Goal: Task Accomplishment & Management: Use online tool/utility

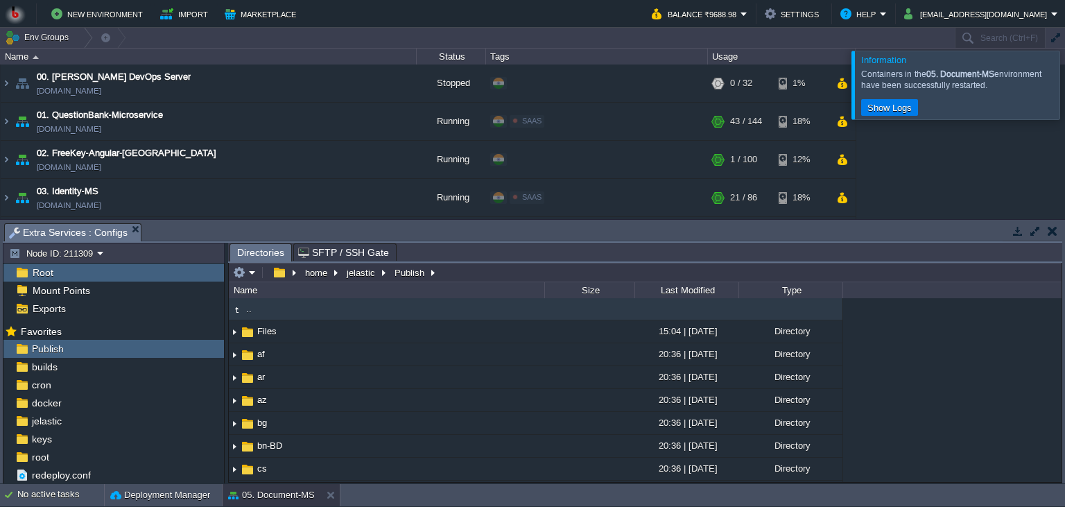
scroll to position [189, 0]
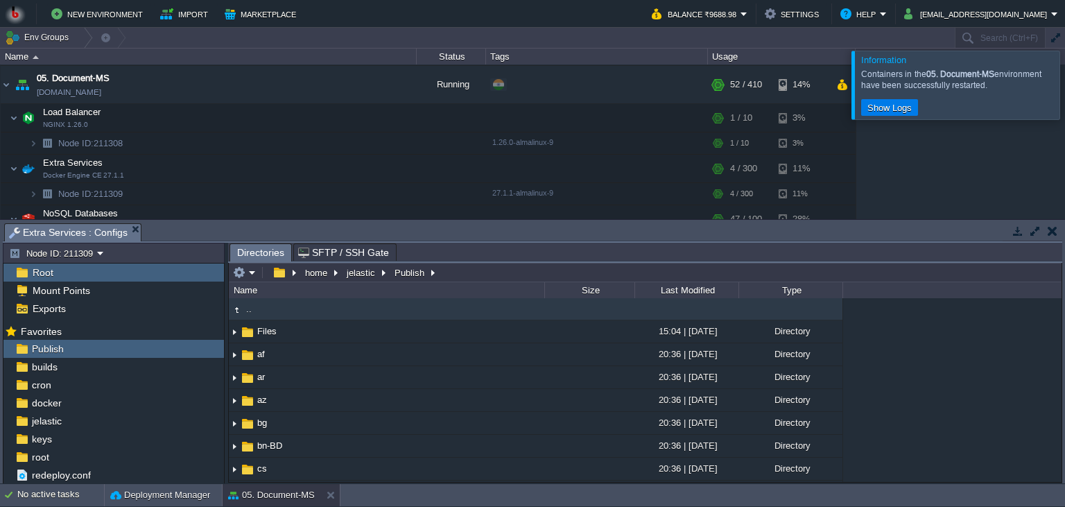
click at [1055, 232] on button "button" at bounding box center [1053, 231] width 10 height 12
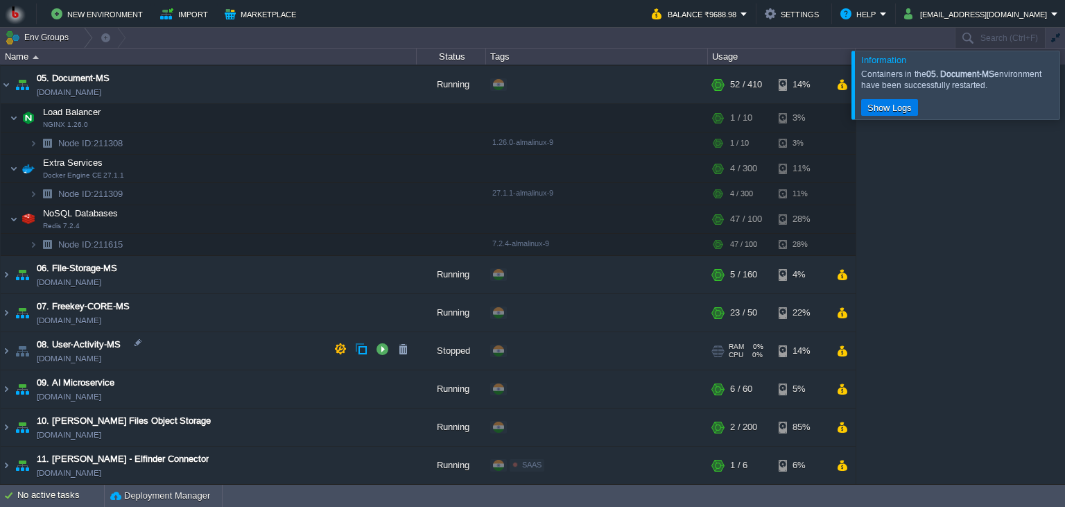
scroll to position [0, 0]
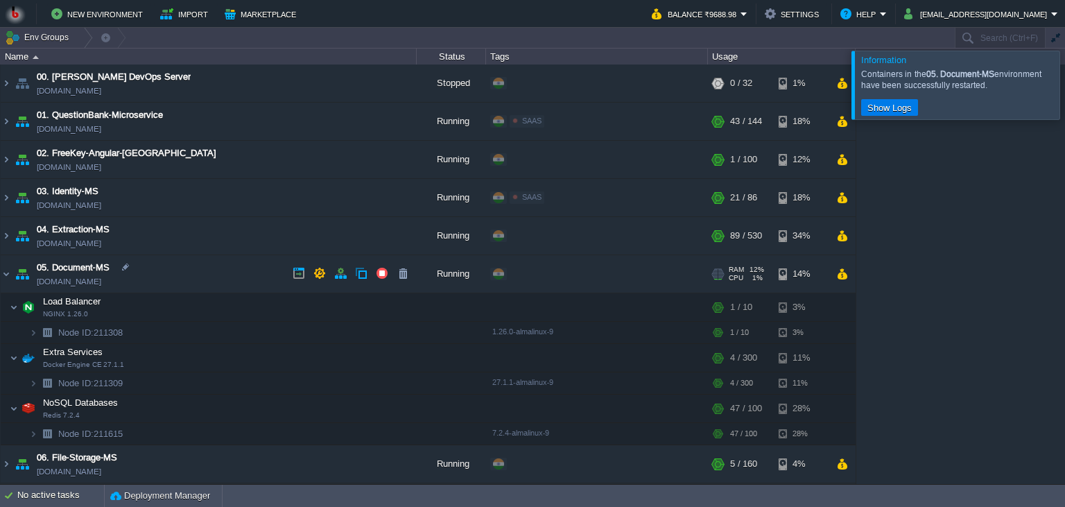
click at [204, 268] on td "05. Document-MS [DOMAIN_NAME]" at bounding box center [209, 274] width 416 height 38
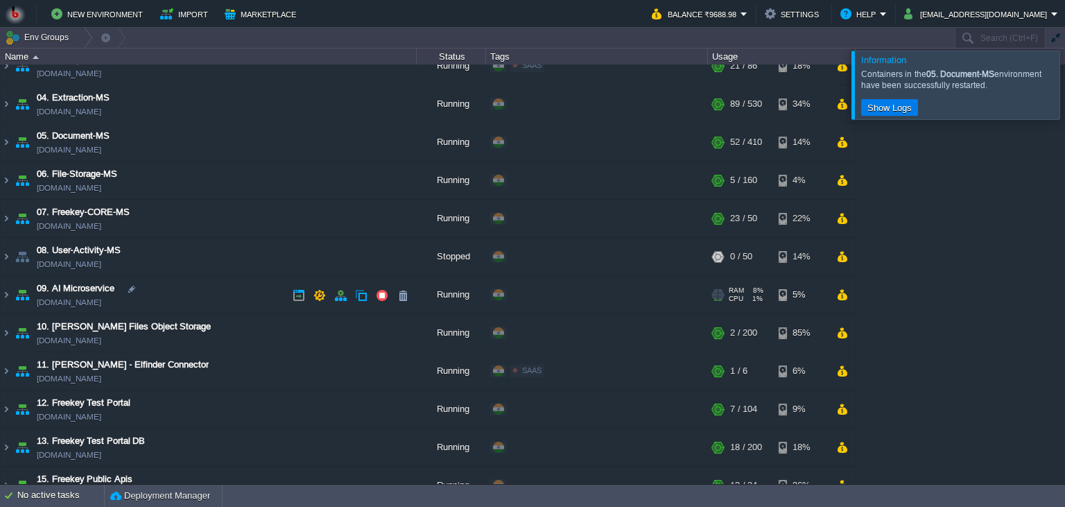
scroll to position [189, 0]
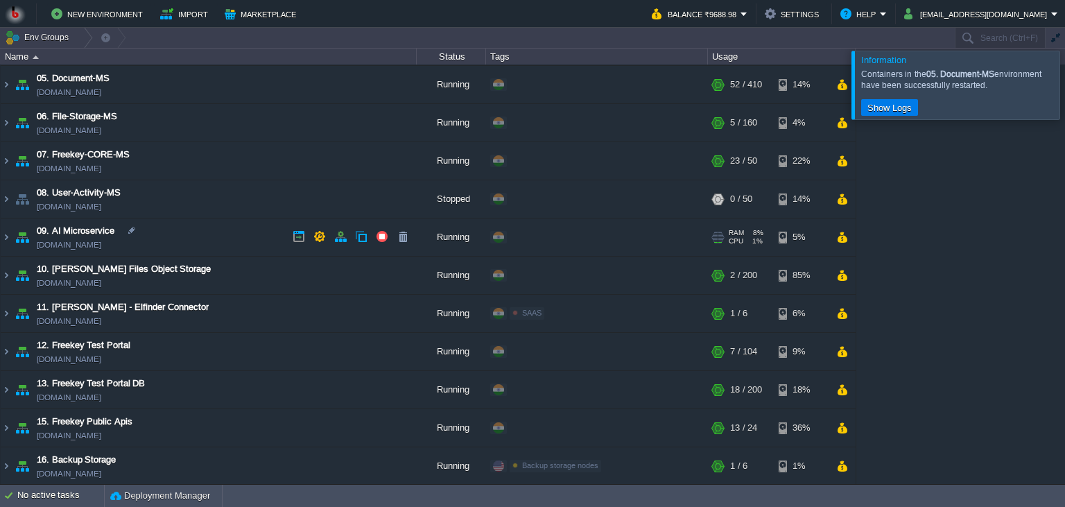
click at [209, 239] on td "09. AI Microservice [DOMAIN_NAME]" at bounding box center [209, 237] width 416 height 38
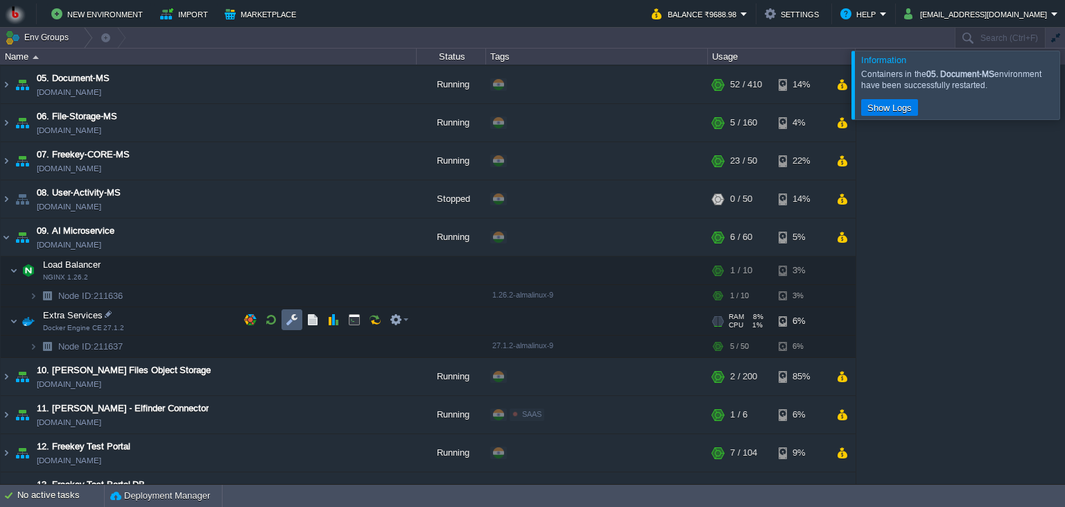
click at [282, 315] on td at bounding box center [292, 319] width 21 height 21
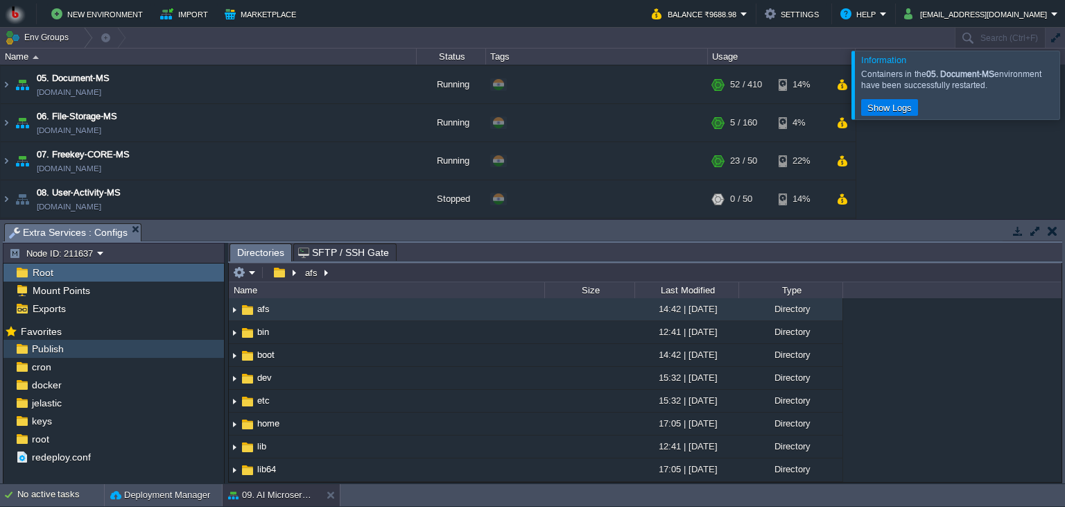
click at [146, 347] on div "Publish" at bounding box center [113, 349] width 220 height 18
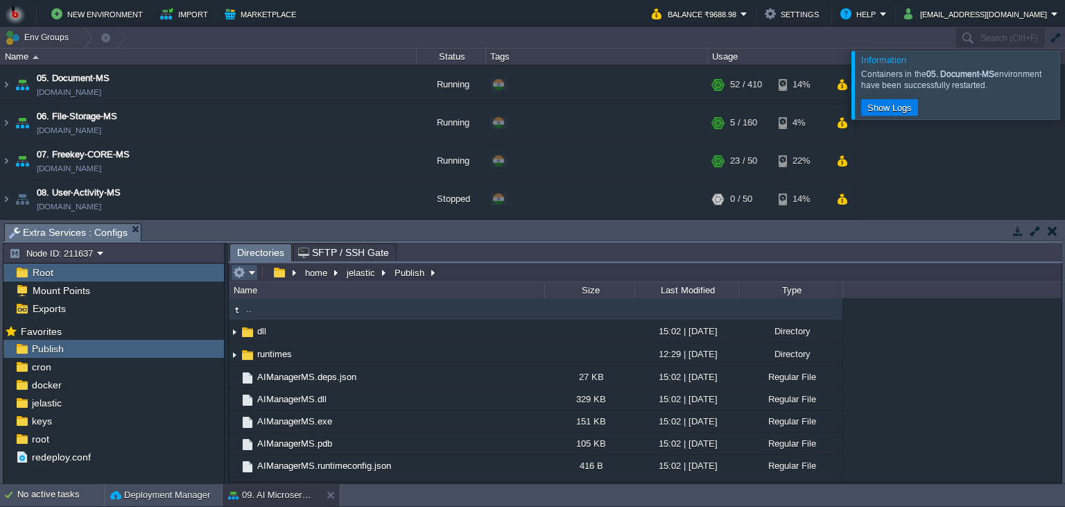
click at [245, 273] on button "button" at bounding box center [239, 272] width 12 height 12
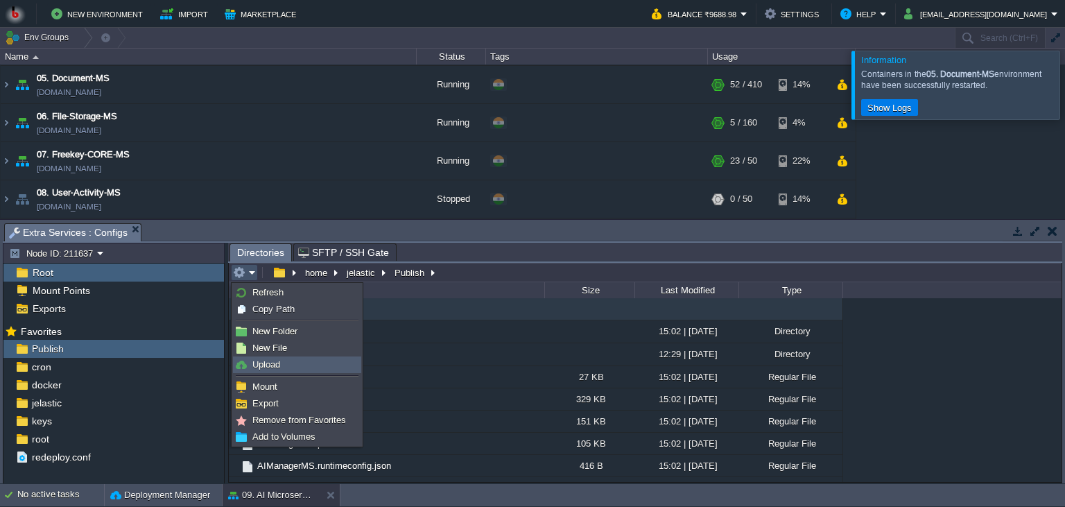
click at [268, 366] on span "Upload" at bounding box center [266, 364] width 28 height 10
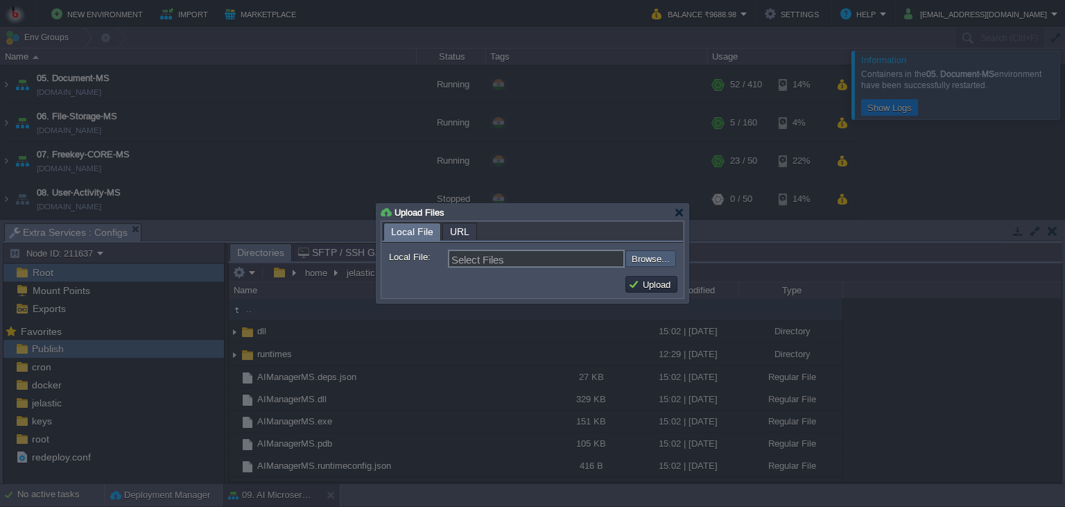
click at [649, 260] on input "file" at bounding box center [588, 258] width 175 height 17
type input "C:\fakepath\AIManagerMS.dll"
type input "AIManagerMS.dll"
click at [655, 290] on button "Upload" at bounding box center [651, 284] width 46 height 12
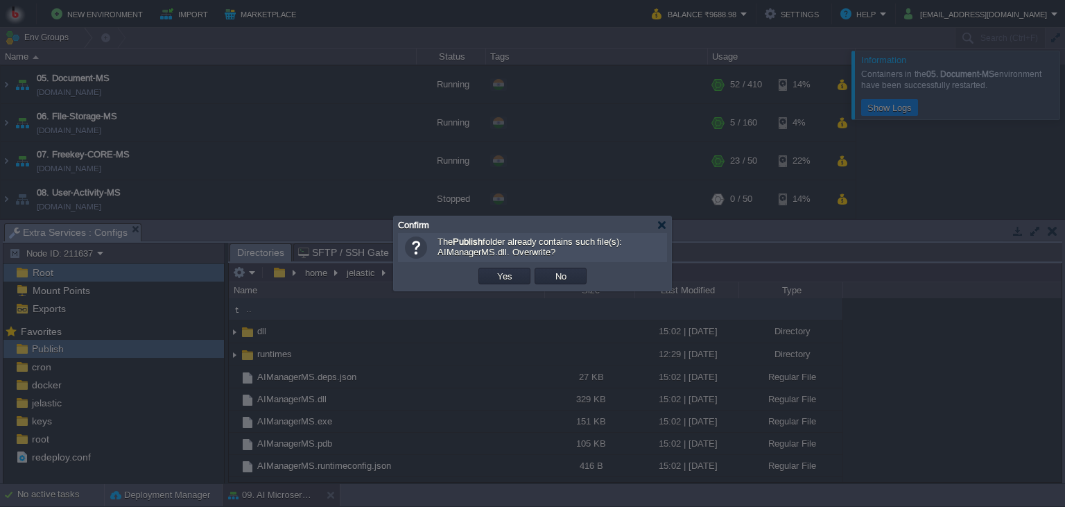
click at [490, 273] on td "Yes" at bounding box center [504, 276] width 52 height 17
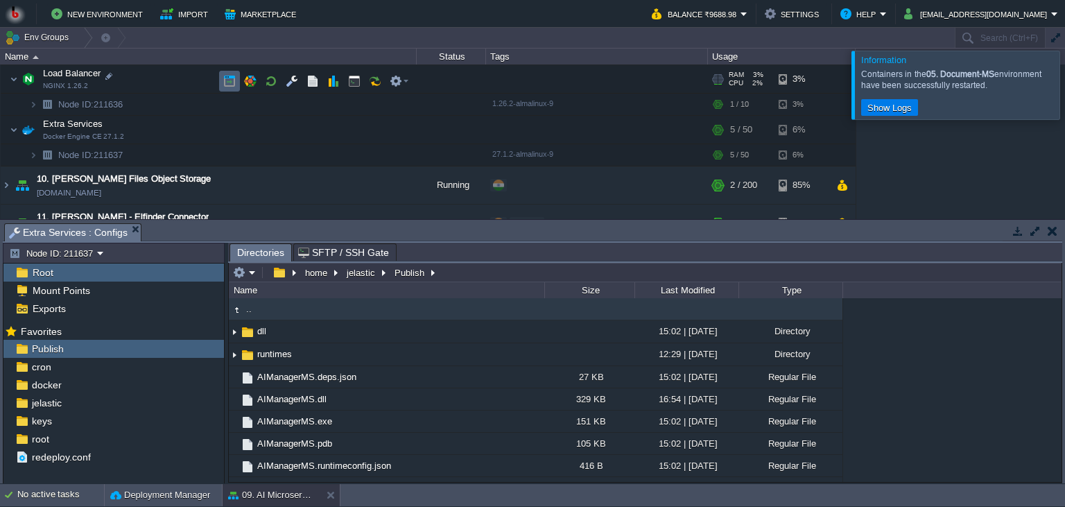
scroll to position [379, 0]
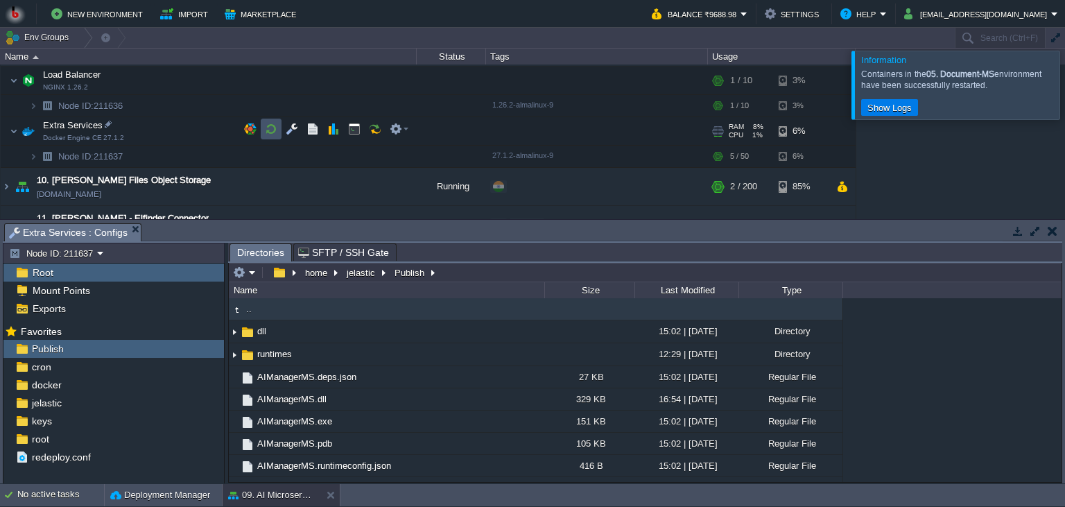
click at [273, 126] on button "button" at bounding box center [271, 129] width 12 height 12
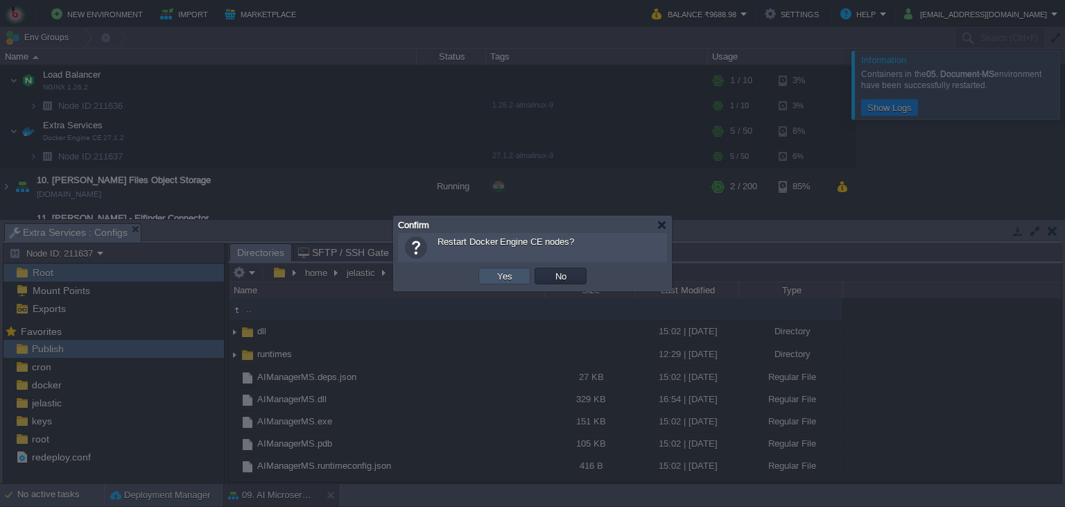
click at [496, 274] on button "Yes" at bounding box center [505, 276] width 24 height 12
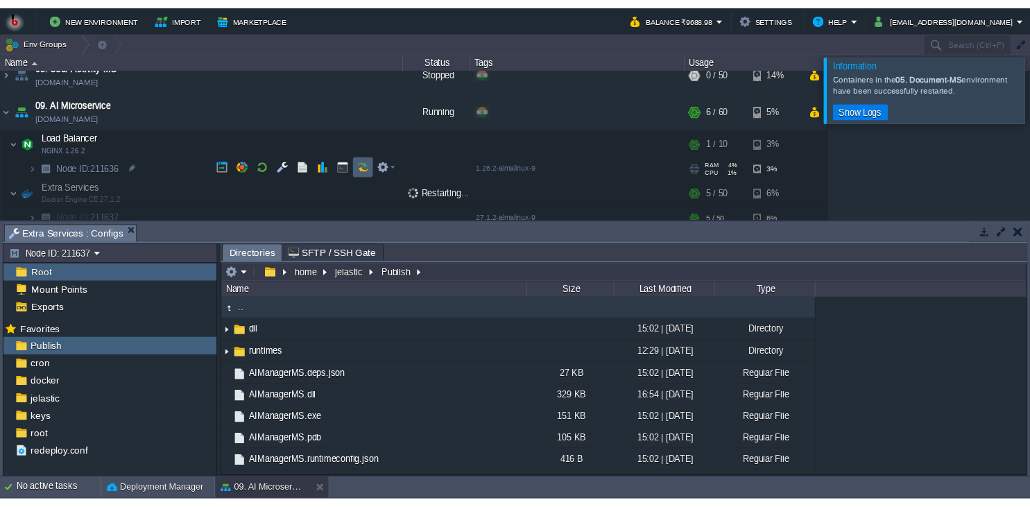
scroll to position [316, 0]
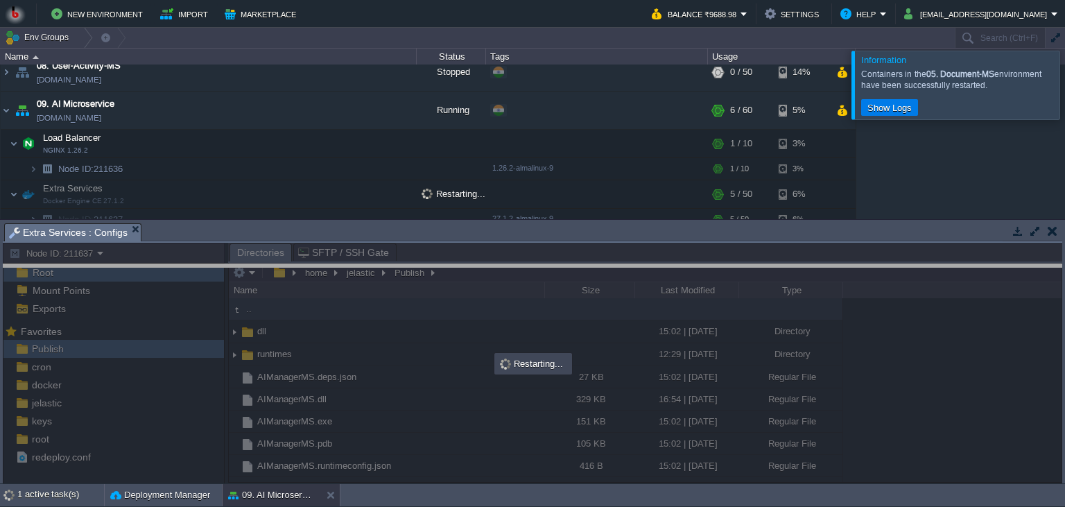
click at [559, 270] on body "New Environment Import Marketplace Bonus ₹0.00 Upgrade Account Balance ₹9688.98…" at bounding box center [532, 253] width 1065 height 507
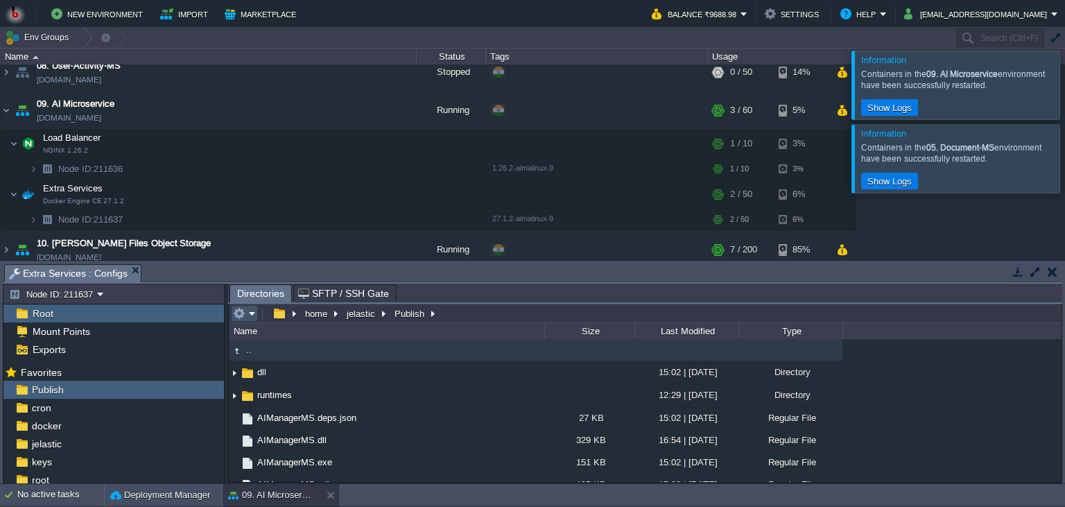
click at [243, 318] on button "button" at bounding box center [239, 313] width 12 height 12
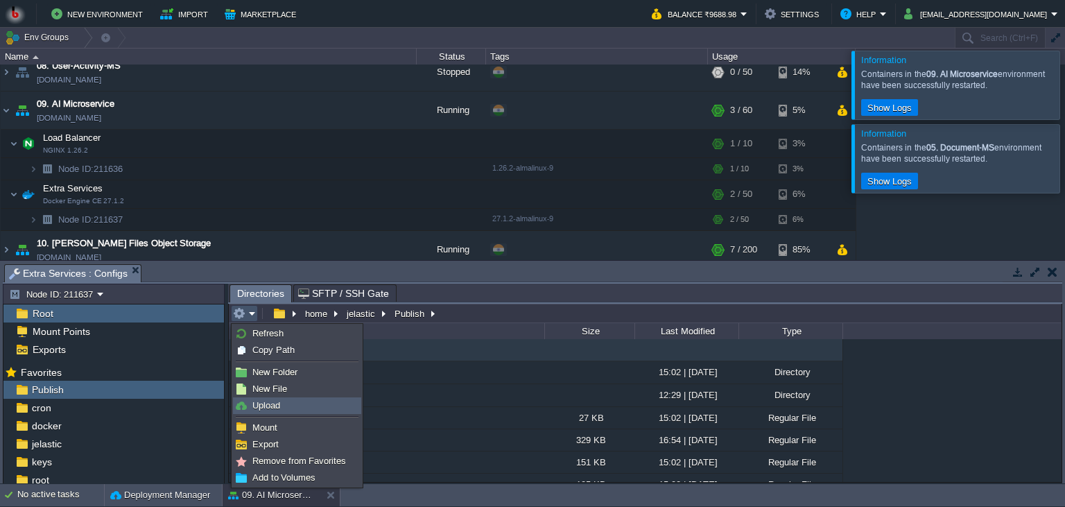
click at [270, 404] on span "Upload" at bounding box center [266, 405] width 28 height 10
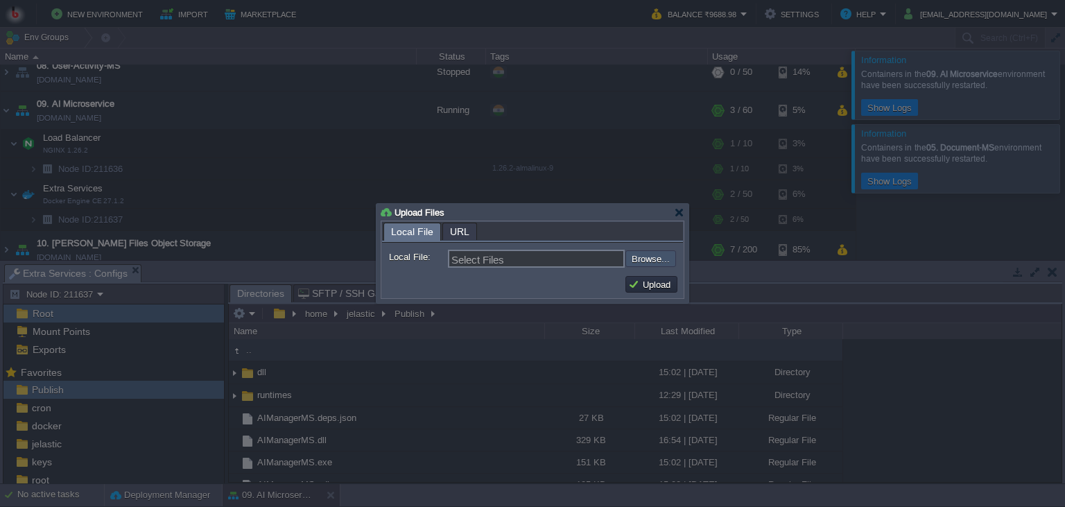
click at [648, 262] on input "file" at bounding box center [588, 258] width 175 height 17
type input "C:\fakepath\AIManagerMS.dll"
type input "AIManagerMS.dll"
click at [646, 278] on td "Upload" at bounding box center [651, 284] width 52 height 17
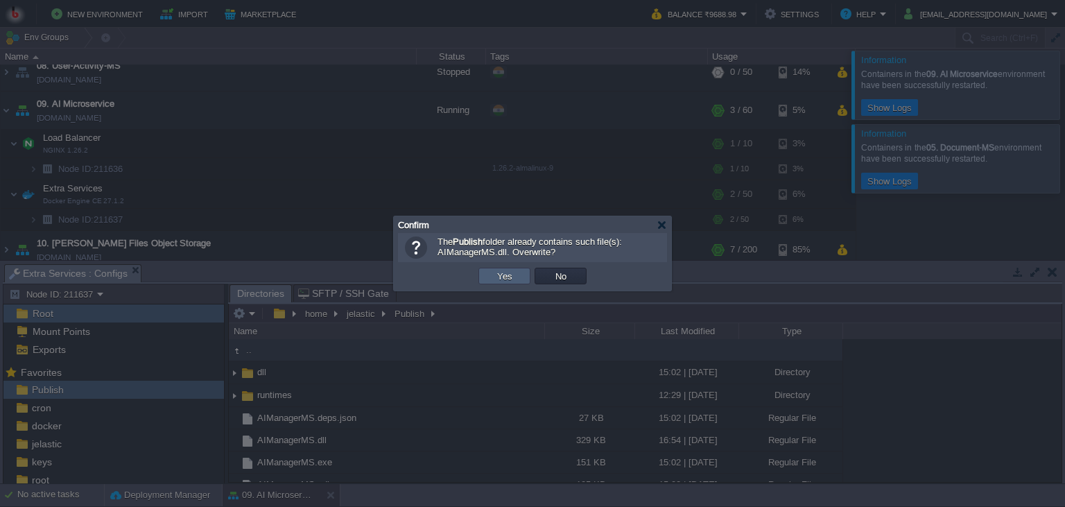
click at [520, 268] on td "Yes" at bounding box center [504, 276] width 52 height 17
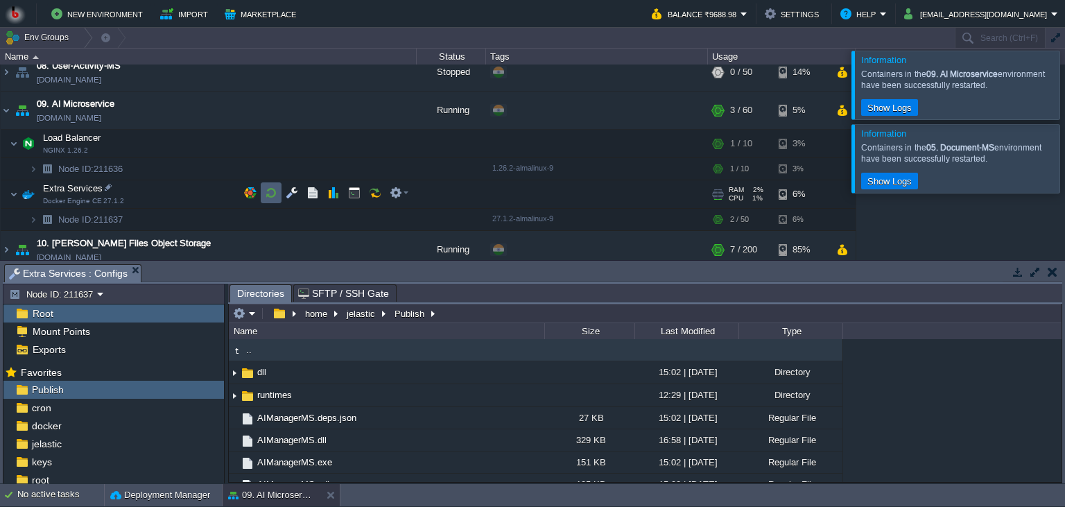
click at [261, 190] on td at bounding box center [271, 192] width 21 height 21
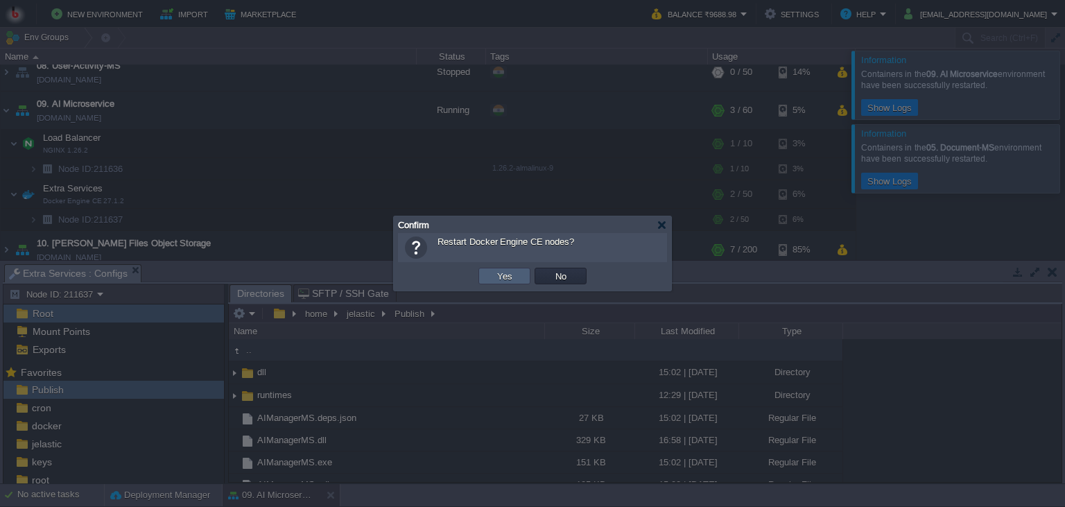
click at [495, 276] on button "Yes" at bounding box center [505, 276] width 24 height 12
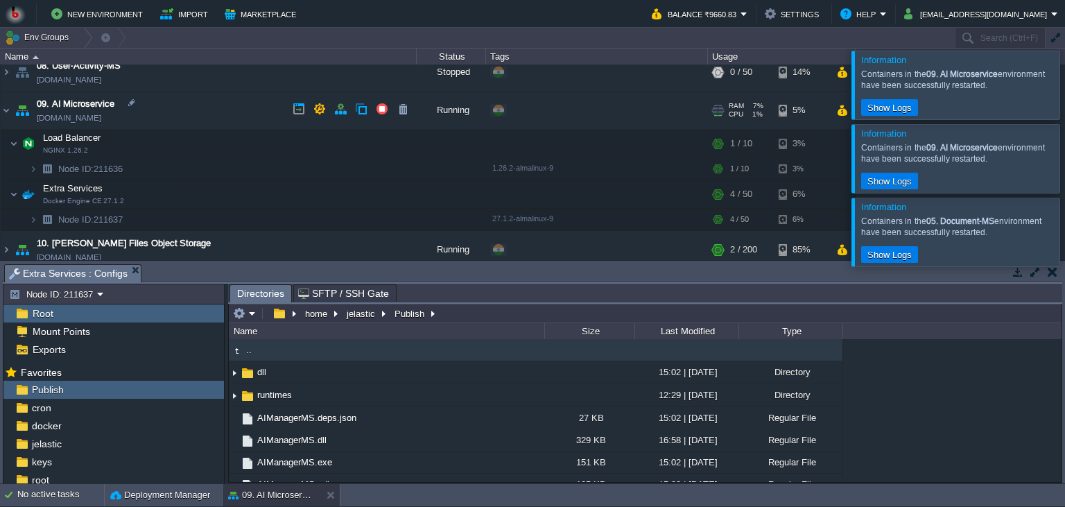
click at [223, 107] on td "09. AI Microservice [DOMAIN_NAME]" at bounding box center [209, 111] width 416 height 38
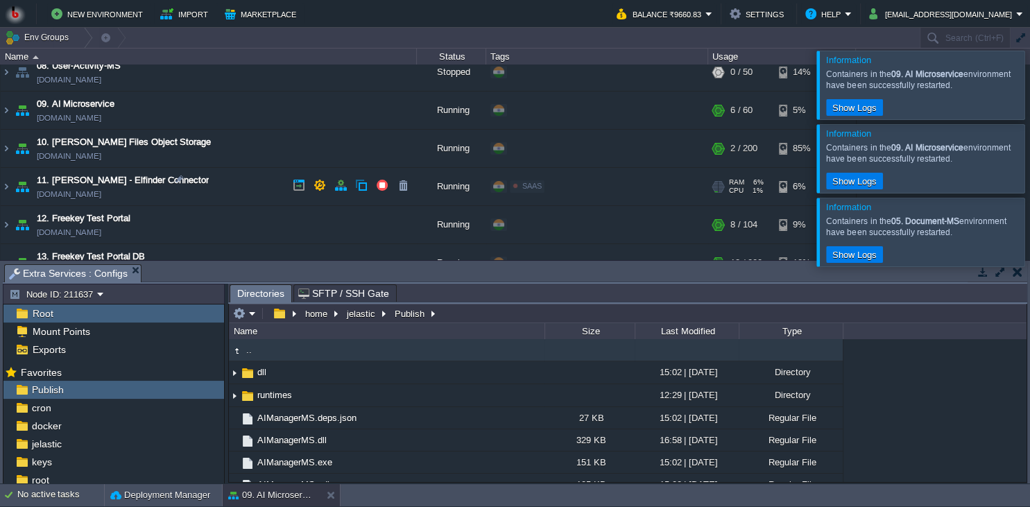
scroll to position [63, 0]
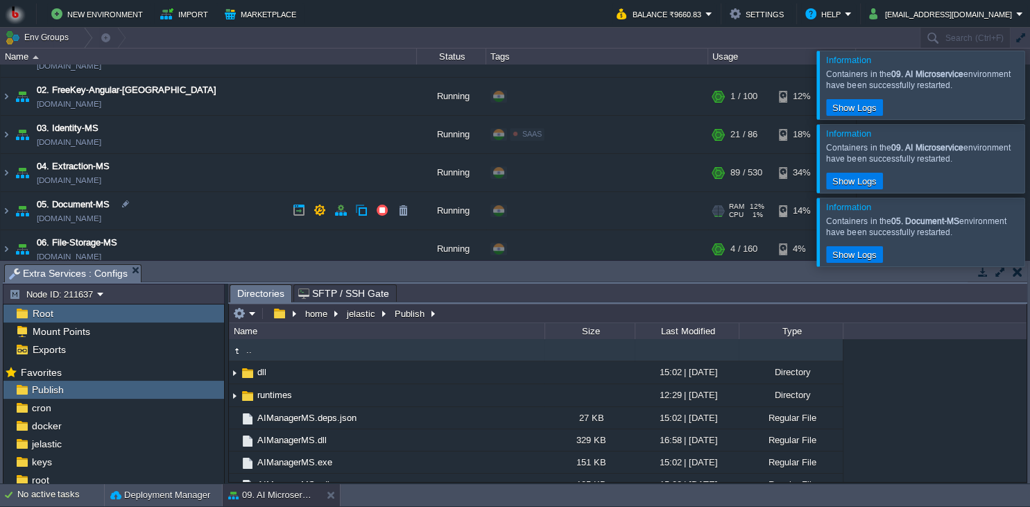
click at [246, 208] on td "05. Document-MS [DOMAIN_NAME]" at bounding box center [209, 211] width 416 height 38
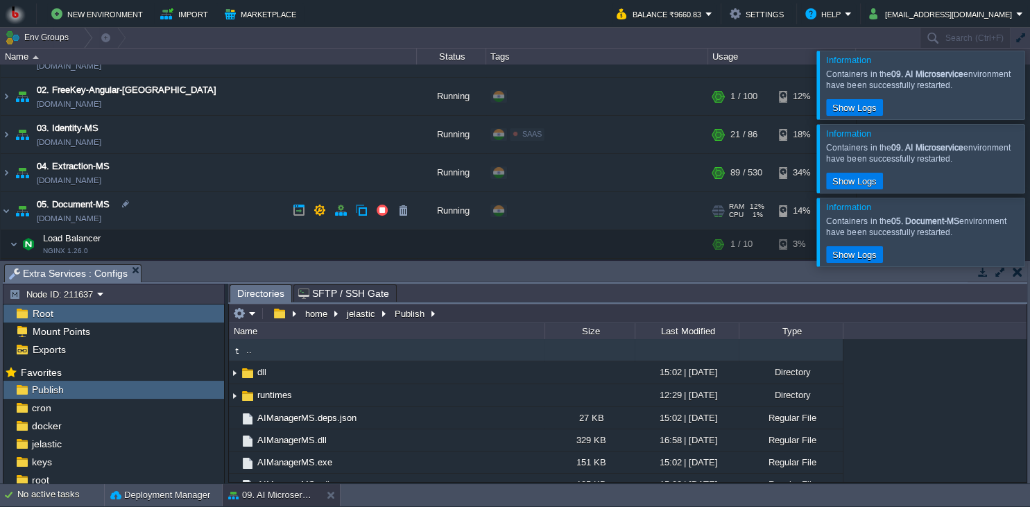
scroll to position [126, 0]
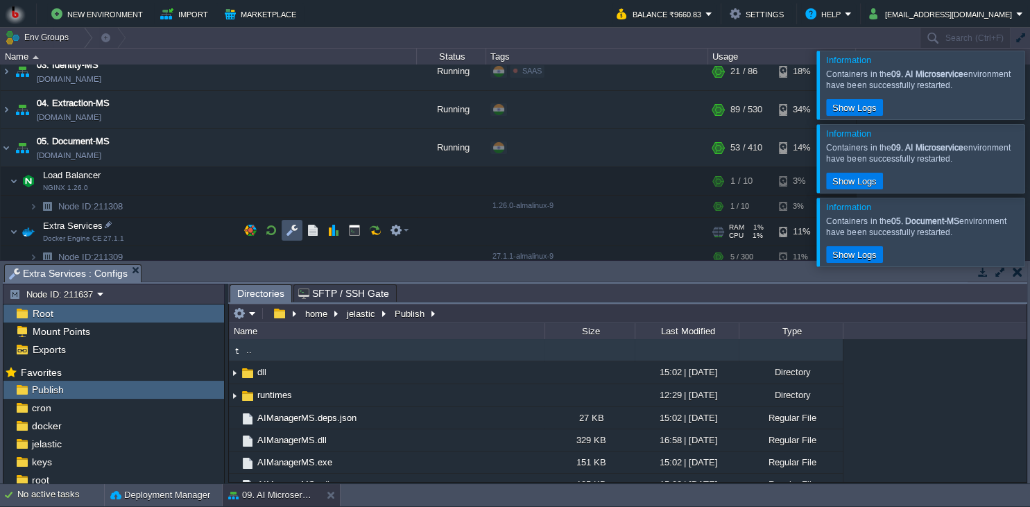
click at [290, 228] on button "button" at bounding box center [292, 230] width 12 height 12
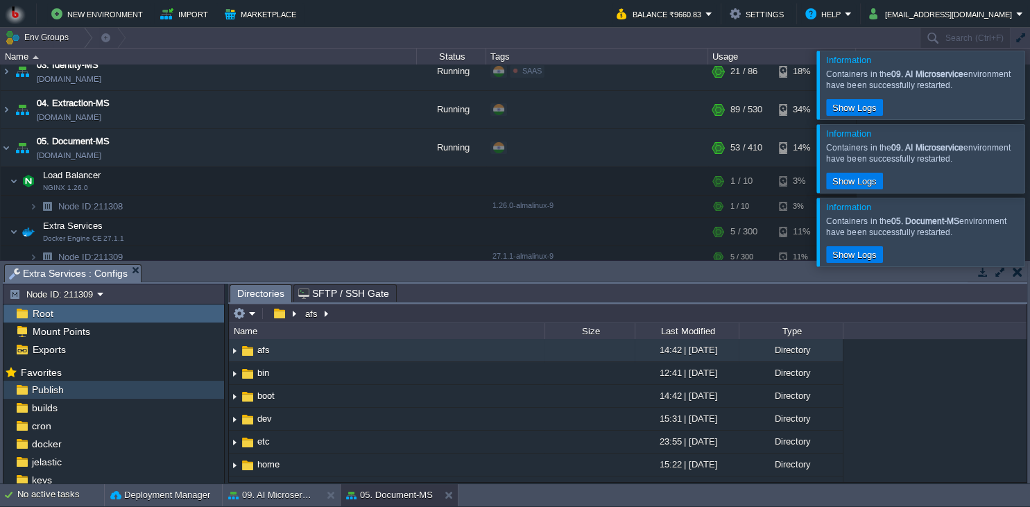
click at [101, 388] on div "Publish" at bounding box center [113, 390] width 220 height 18
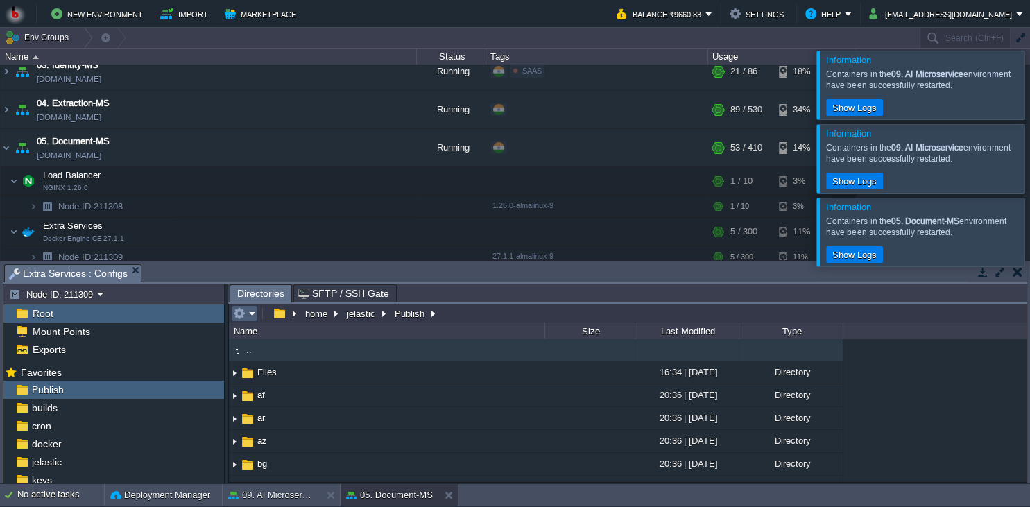
click at [251, 317] on em at bounding box center [244, 313] width 23 height 12
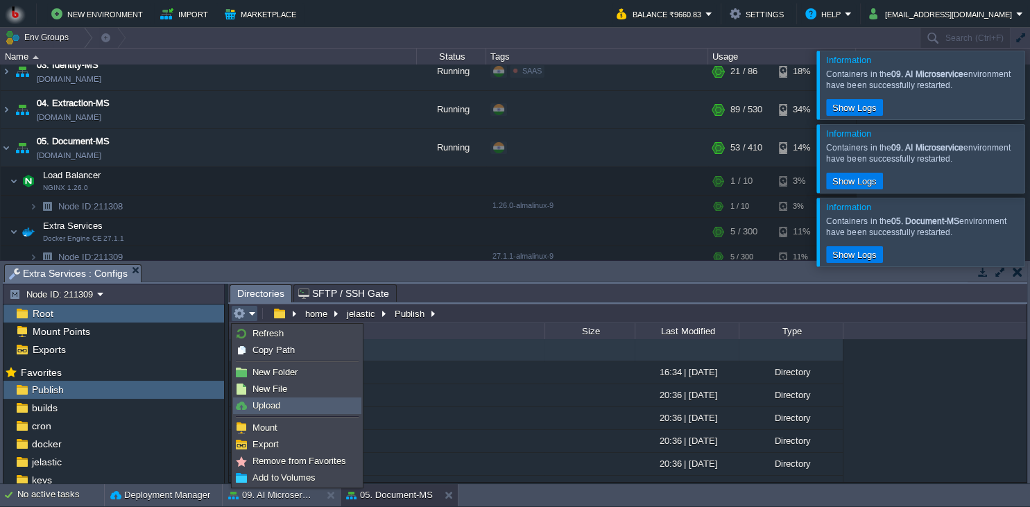
drag, startPoint x: 285, startPoint y: 404, endPoint x: 297, endPoint y: 400, distance: 13.0
click at [285, 404] on link "Upload" at bounding box center [297, 405] width 127 height 15
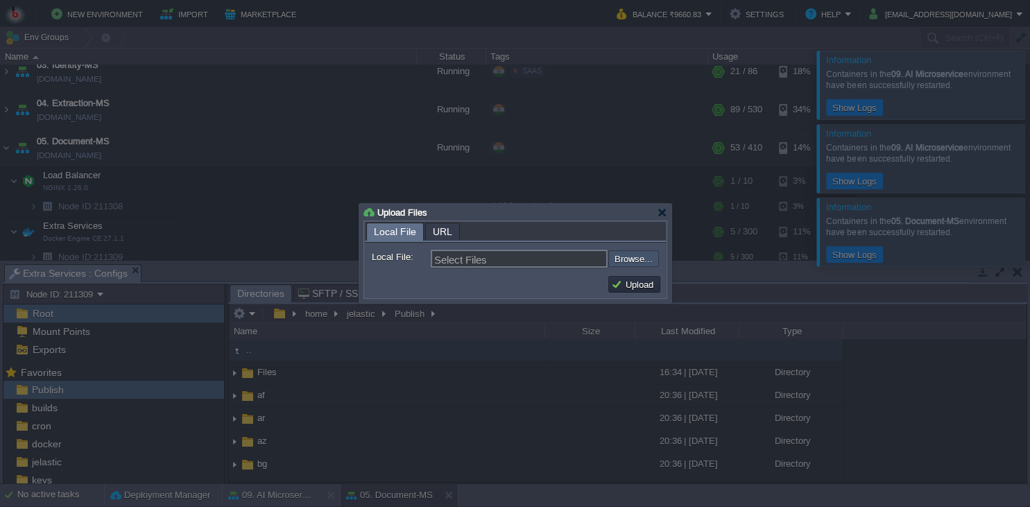
click at [627, 261] on input "file" at bounding box center [570, 258] width 175 height 17
type input "C:\fakepath\PdfGenerateMicroservice.dll"
type input "PdfGenerateMicroservice.dll"
click at [635, 286] on button "Upload" at bounding box center [634, 284] width 46 height 12
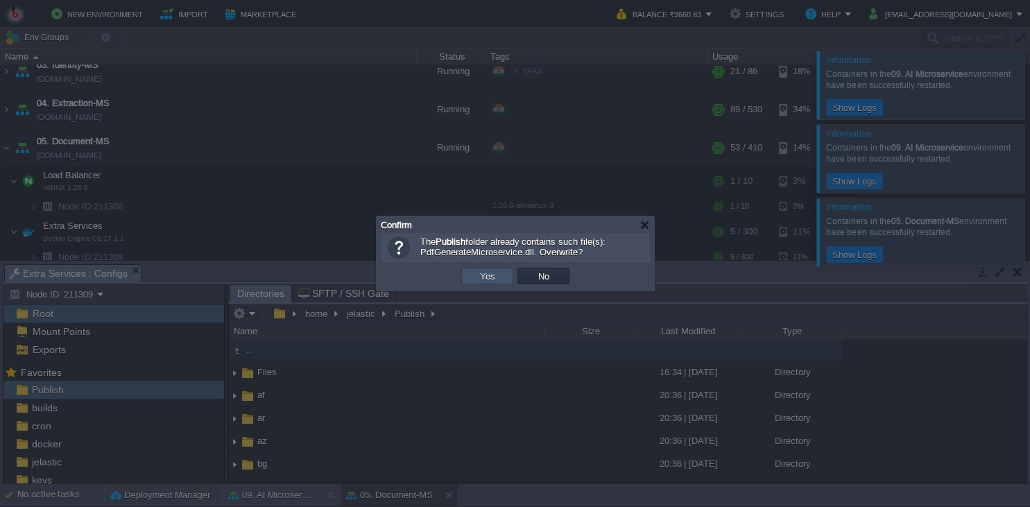
click at [481, 281] on button "Yes" at bounding box center [488, 276] width 24 height 12
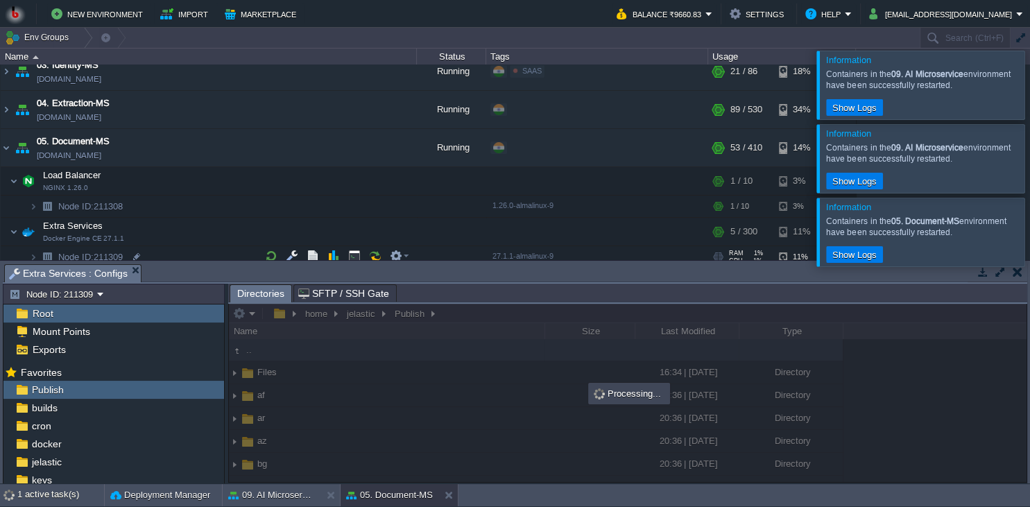
scroll to position [189, 0]
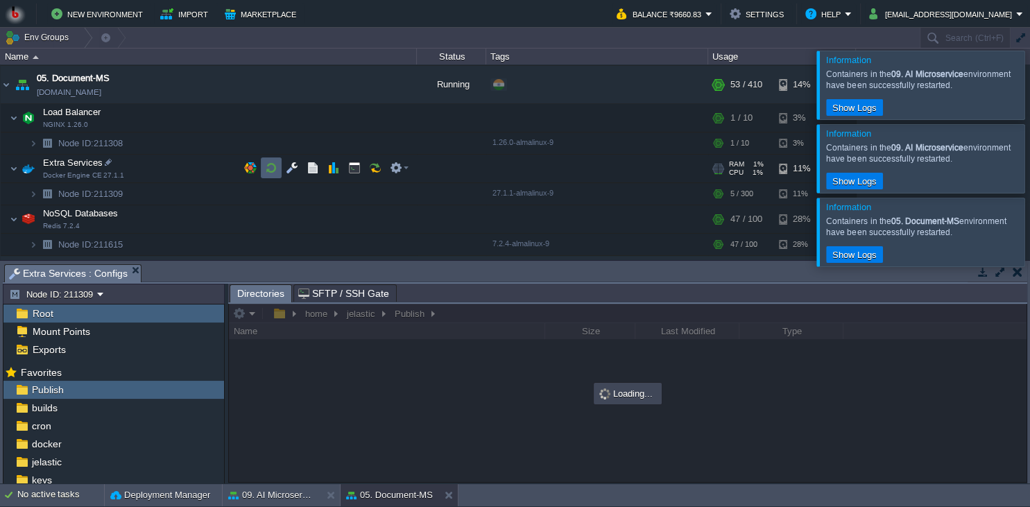
click at [267, 171] on button "button" at bounding box center [271, 168] width 12 height 12
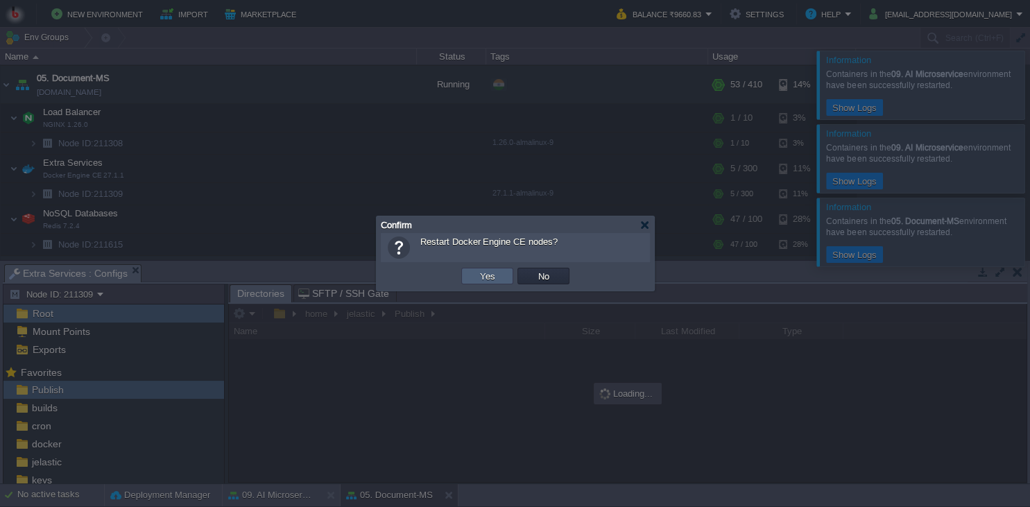
click at [480, 276] on button "Yes" at bounding box center [488, 276] width 24 height 12
